Goal: Find specific page/section: Find specific page/section

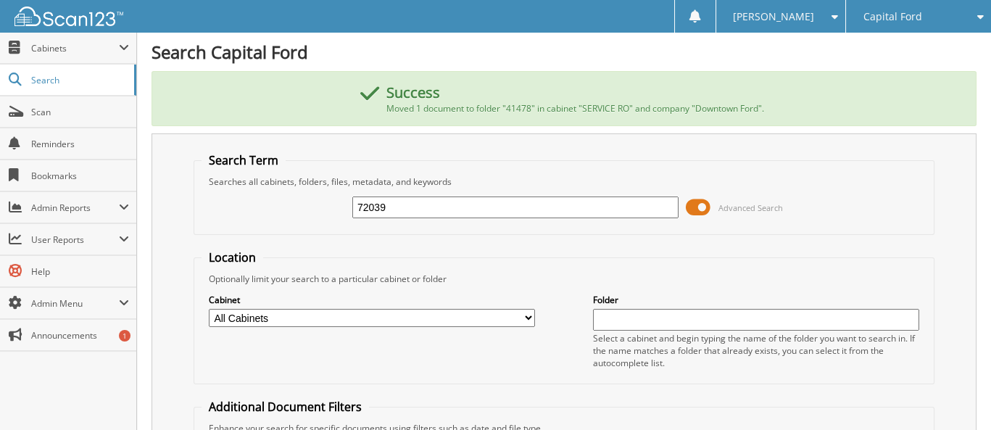
type input "72039"
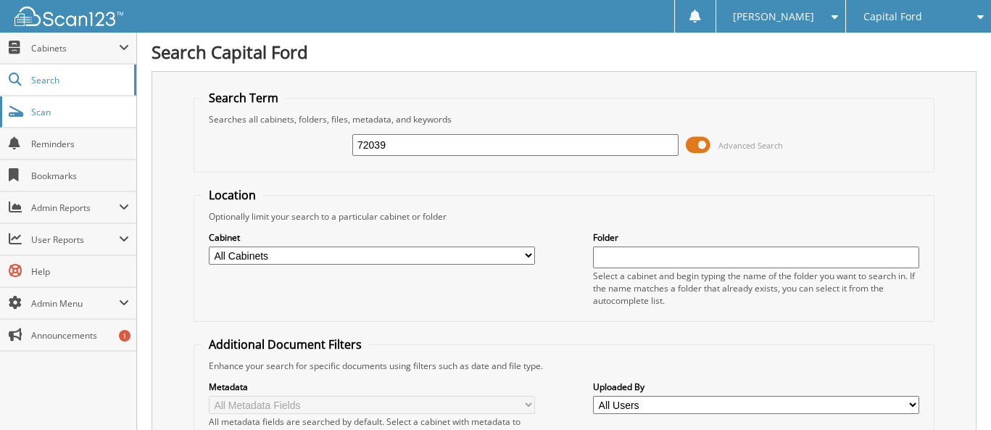
click at [30, 113] on link "Scan" at bounding box center [68, 111] width 136 height 31
